Goal: Navigation & Orientation: Understand site structure

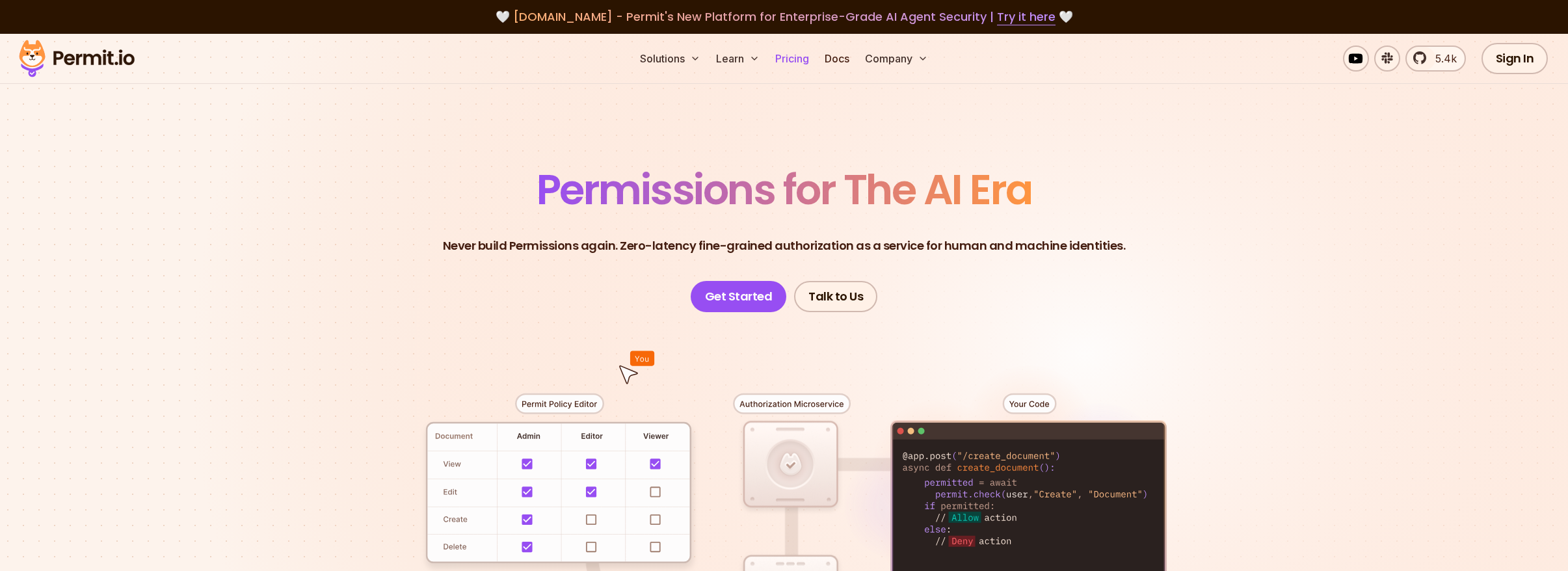
click at [782, 59] on link "Pricing" at bounding box center [792, 59] width 44 height 26
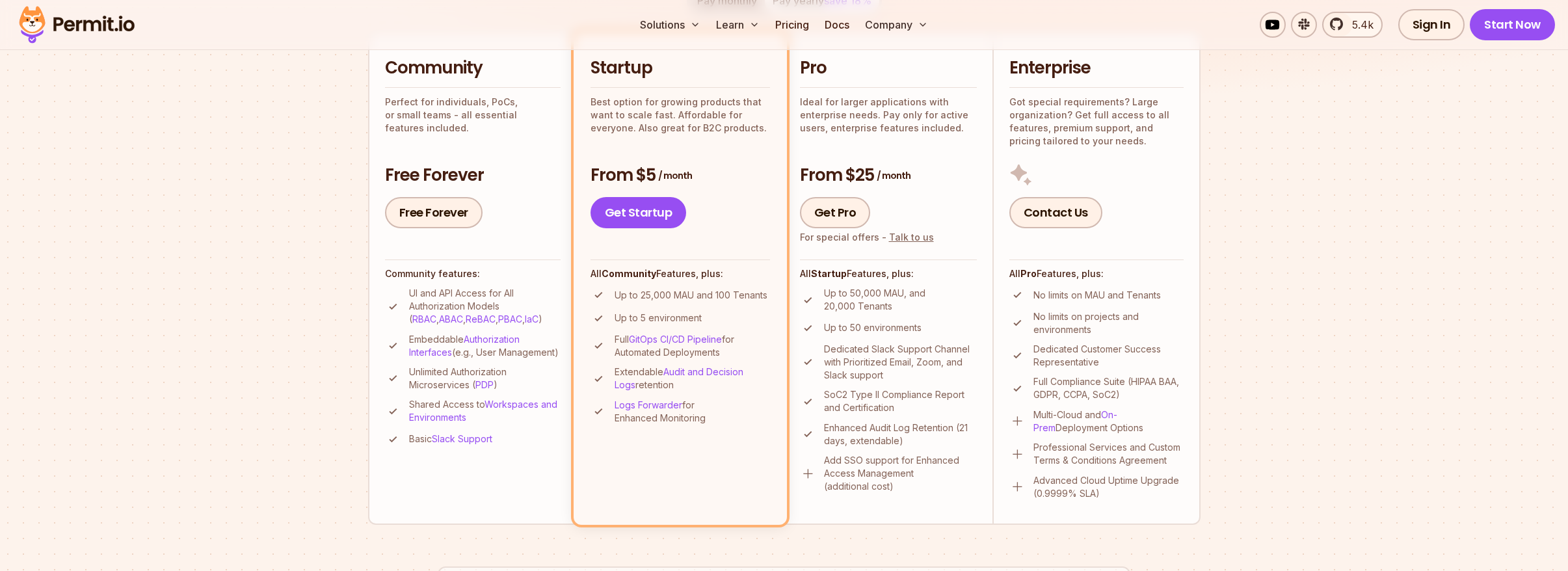
scroll to position [59, 0]
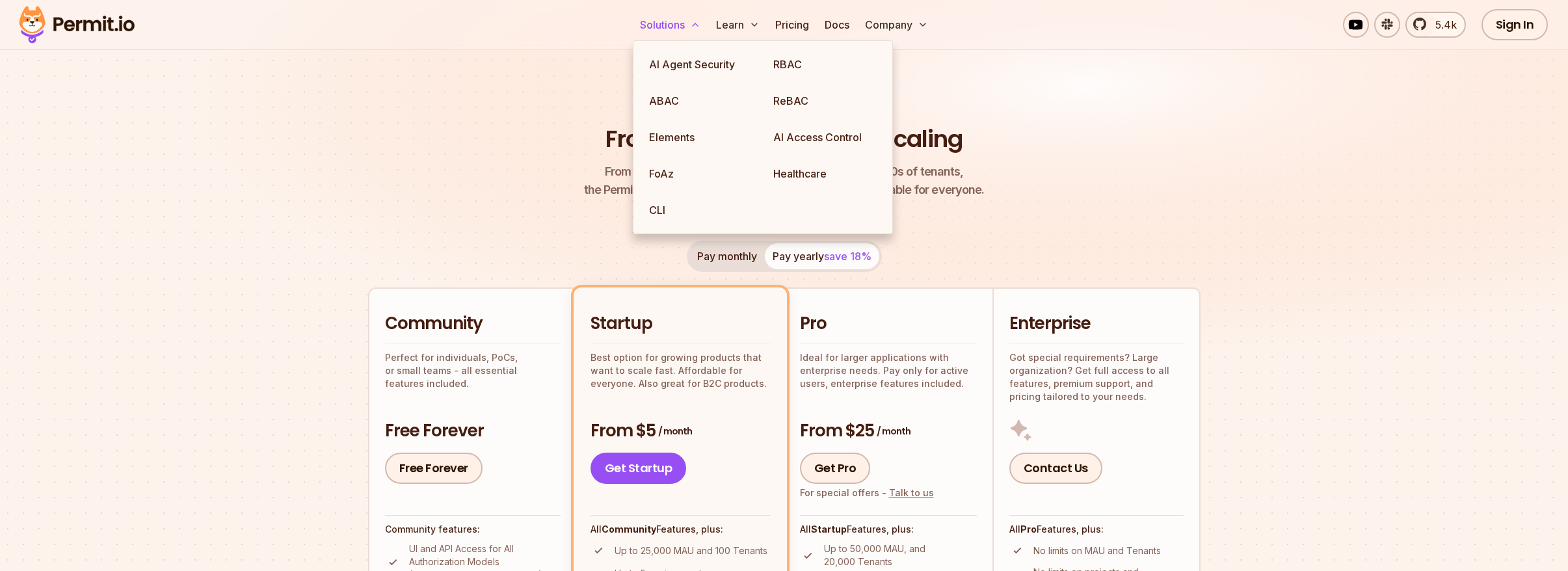
click at [686, 22] on button "Solutions" at bounding box center [670, 25] width 71 height 26
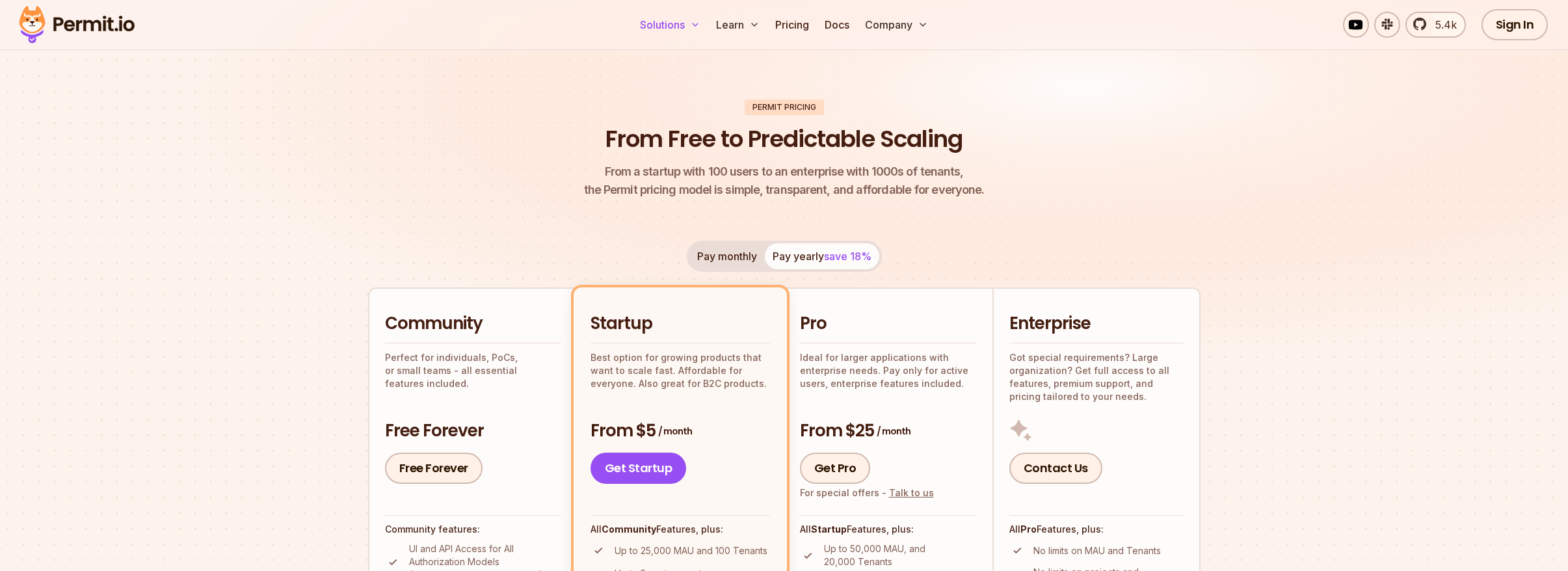
click at [687, 22] on button "Solutions" at bounding box center [670, 25] width 71 height 26
click at [691, 24] on icon at bounding box center [694, 24] width 10 height 10
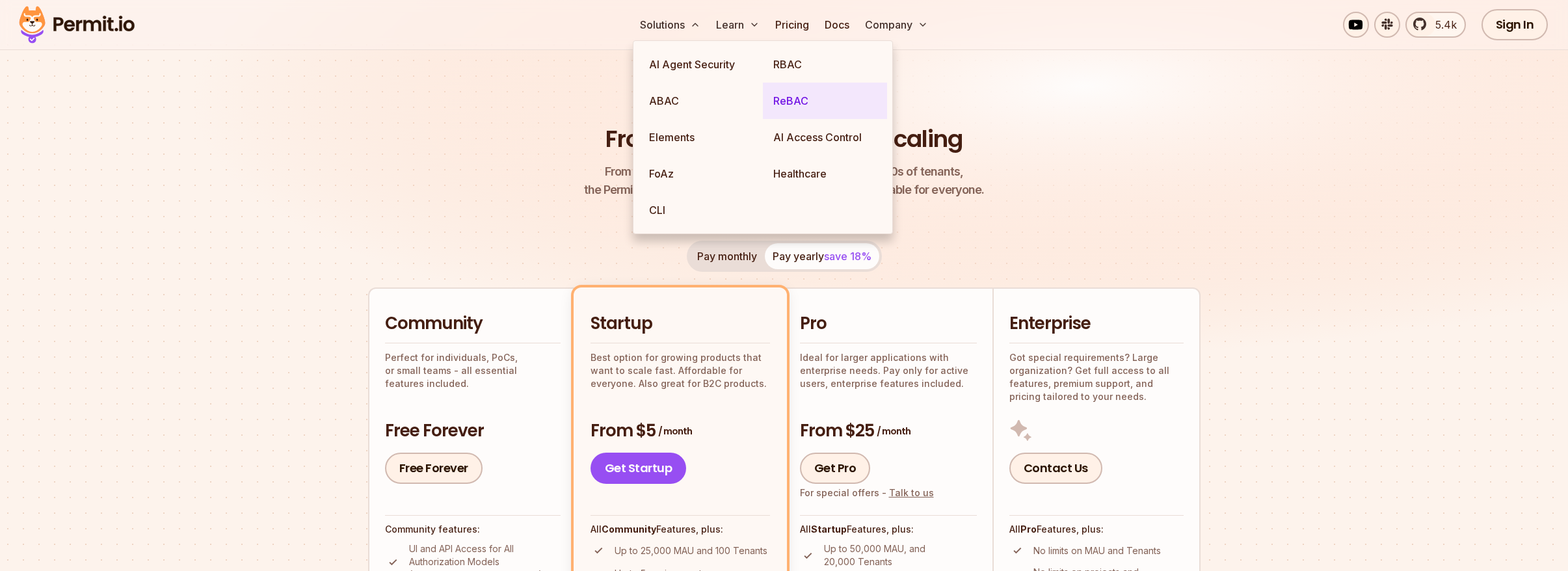
click at [767, 104] on link "ReBAC" at bounding box center [825, 100] width 124 height 36
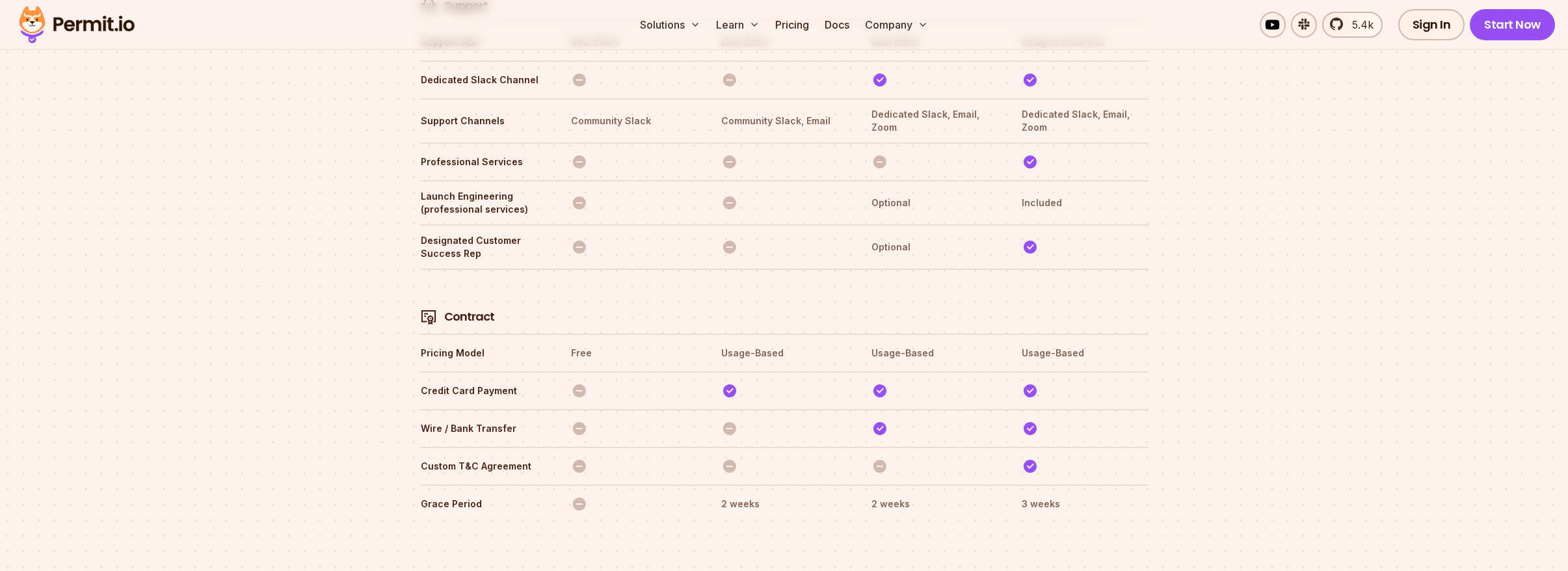
scroll to position [4311, 0]
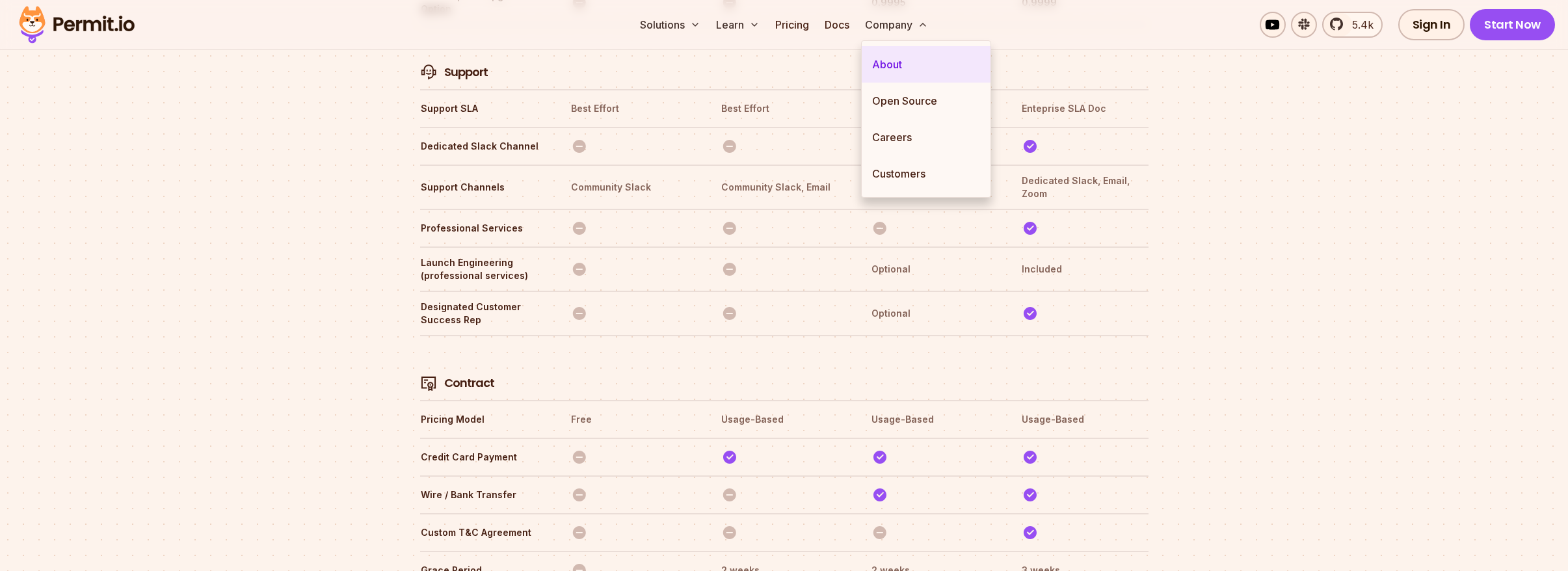
click at [900, 72] on link "About" at bounding box center [926, 64] width 129 height 36
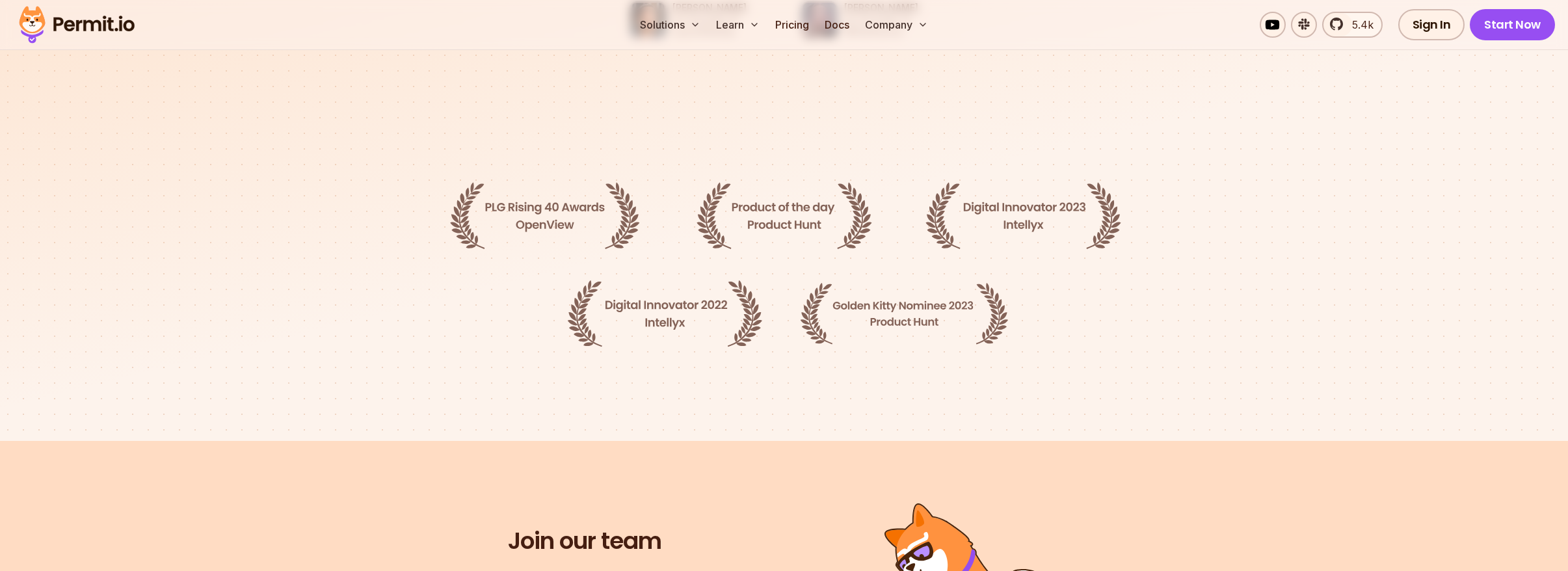
scroll to position [2253, 0]
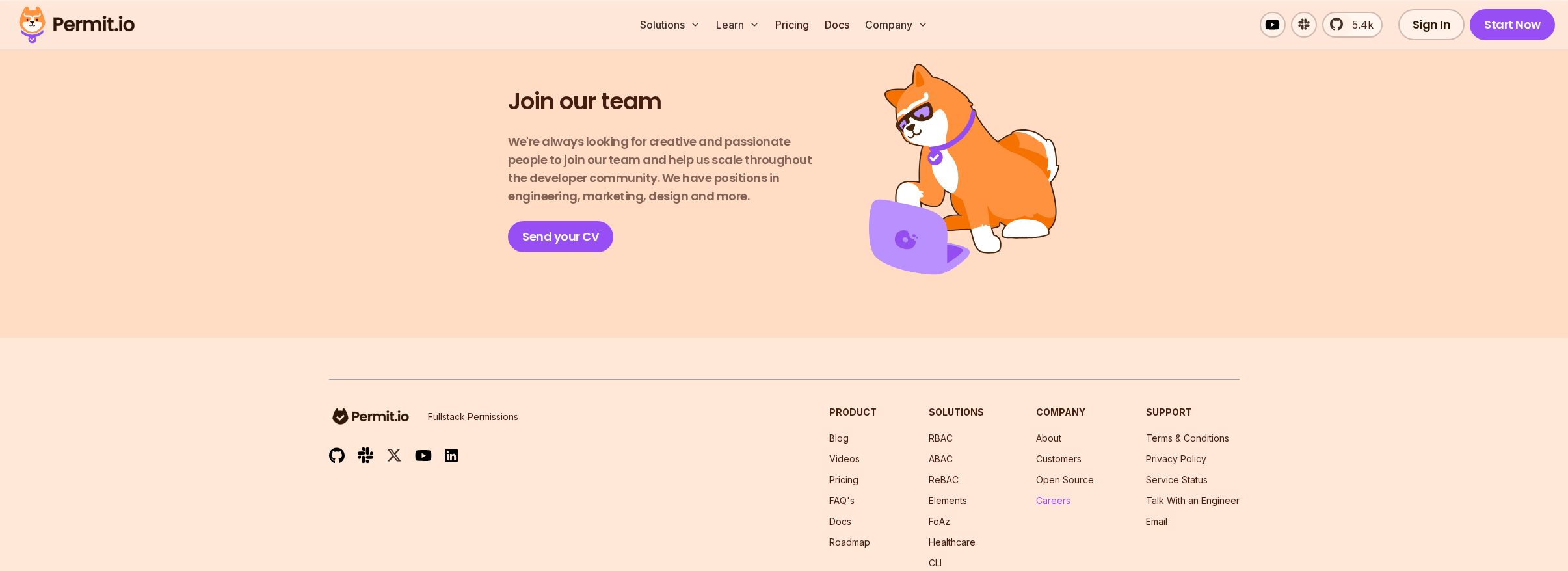
click at [1047, 495] on link "Careers" at bounding box center [1053, 501] width 35 height 11
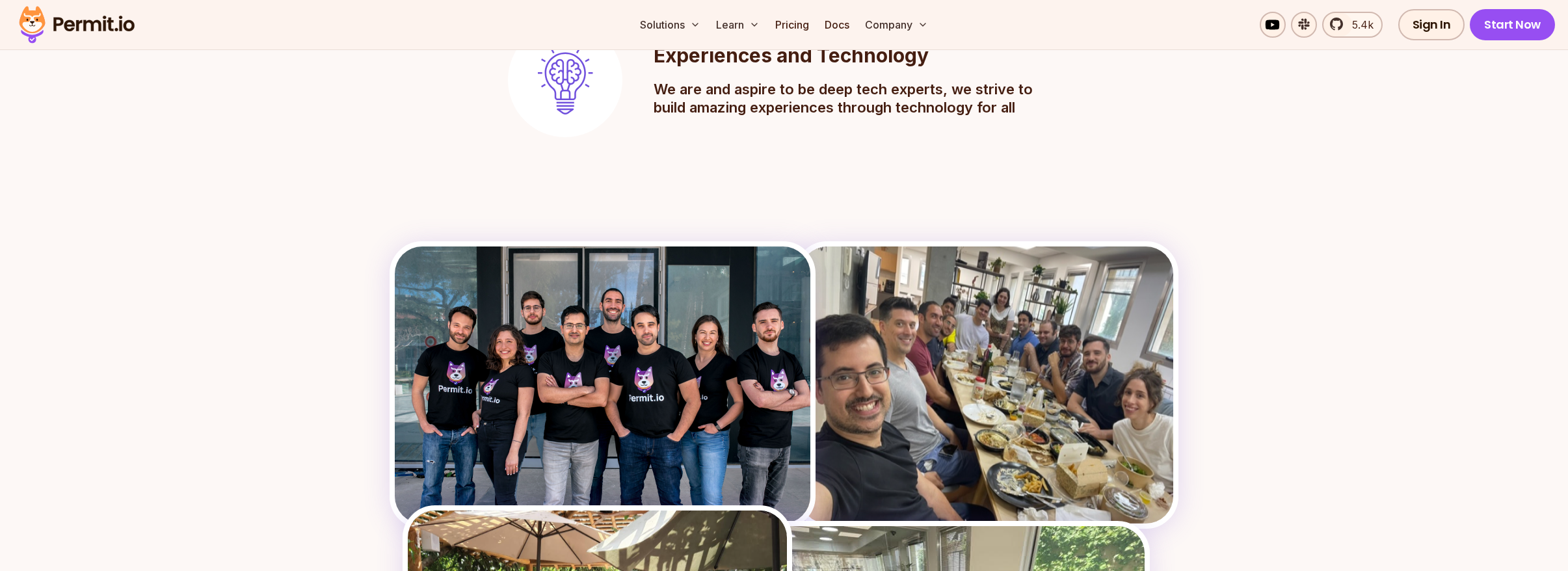
scroll to position [1735, 0]
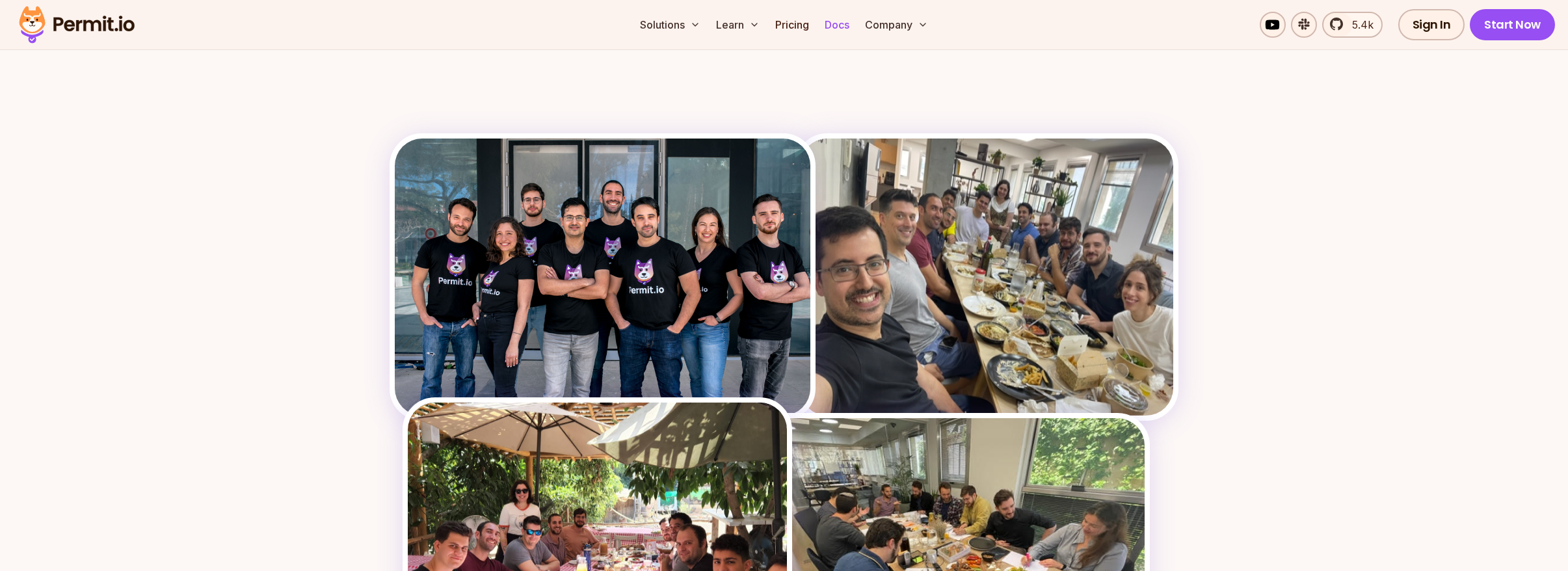
click at [838, 24] on link "Docs" at bounding box center [837, 25] width 35 height 26
